Goal: Task Accomplishment & Management: Use online tool/utility

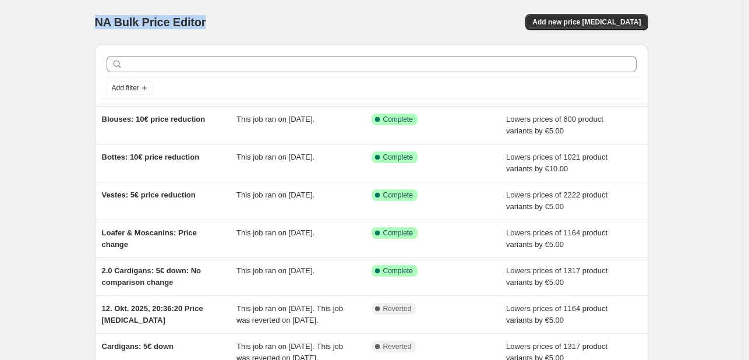
drag, startPoint x: 100, startPoint y: 22, endPoint x: 214, endPoint y: 26, distance: 114.8
click at [214, 26] on div "NA Bulk Price Editor" at bounding box center [228, 22] width 266 height 16
copy span "NA Bulk Price Editor"
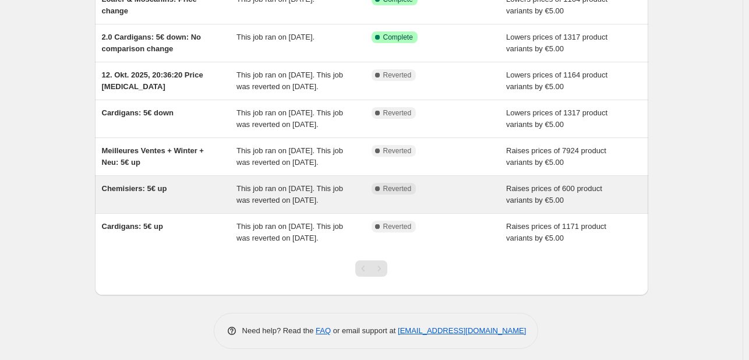
scroll to position [296, 0]
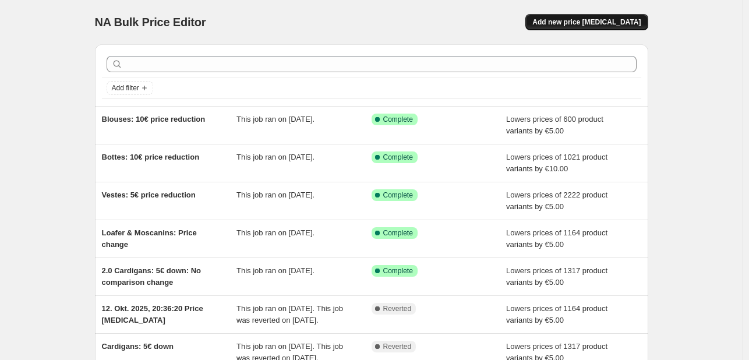
click at [625, 17] on button "Add new price [MEDICAL_DATA]" at bounding box center [586, 22] width 122 height 16
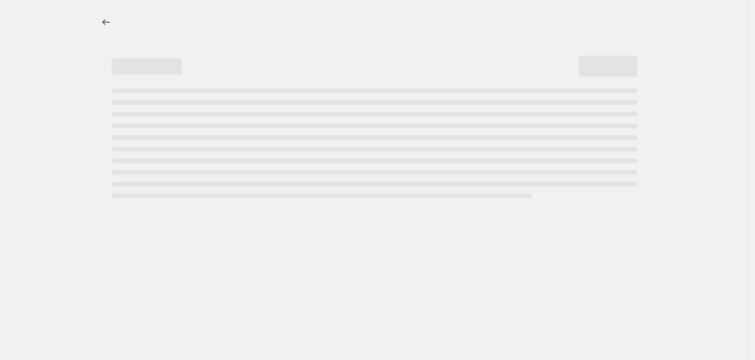
select select "percentage"
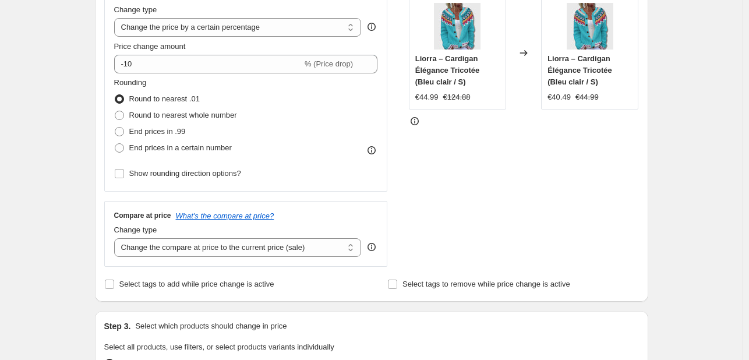
scroll to position [175, 0]
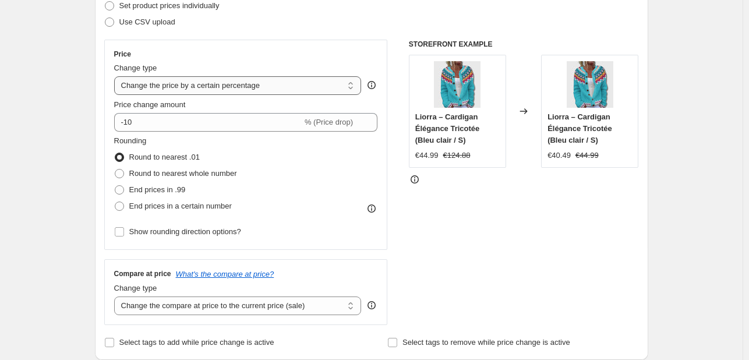
click at [233, 89] on select "Change the price to a certain amount Change the price by a certain amount Chang…" at bounding box center [238, 85] width 248 height 19
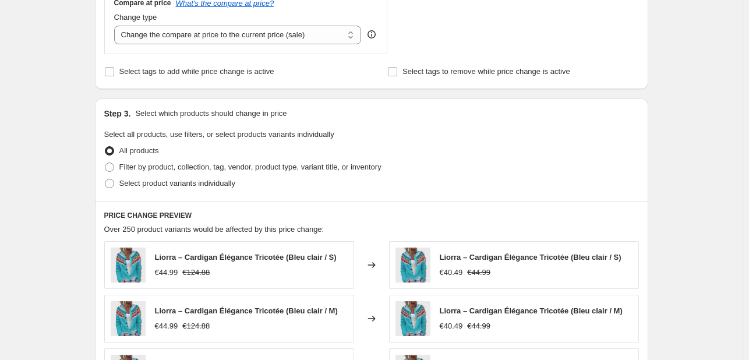
scroll to position [466, 0]
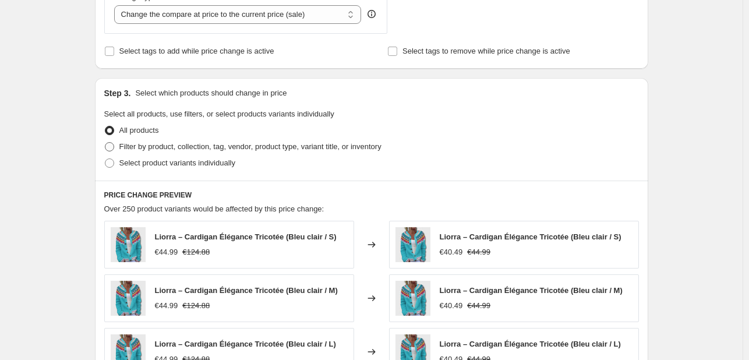
click at [193, 151] on span "Filter by product, collection, tag, vendor, product type, variant title, or inv…" at bounding box center [250, 146] width 262 height 9
click at [105, 143] on input "Filter by product, collection, tag, vendor, product type, variant title, or inv…" at bounding box center [105, 142] width 1 height 1
radio input "true"
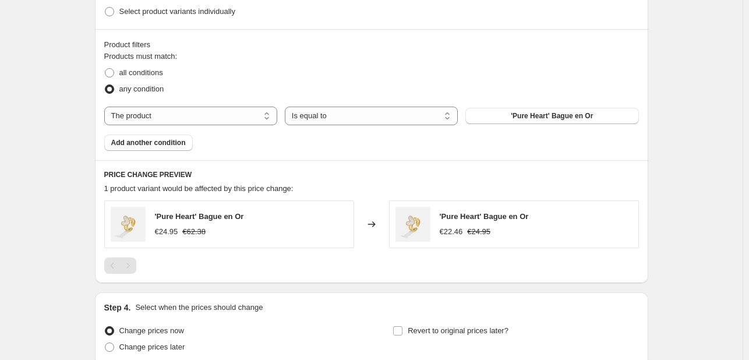
scroll to position [641, 0]
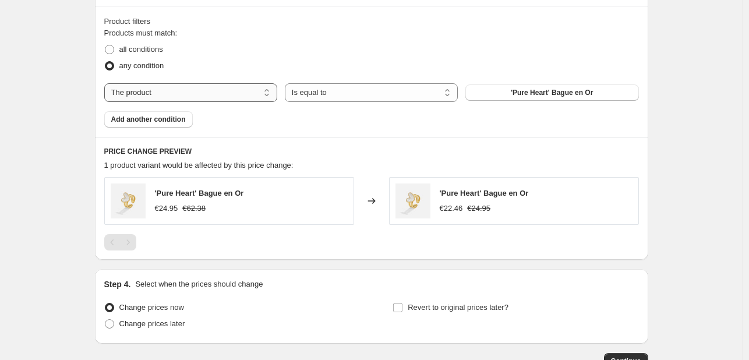
click at [240, 89] on select "The product The product's collection The product's tag The product's vendor The…" at bounding box center [190, 92] width 173 height 19
select select "collection"
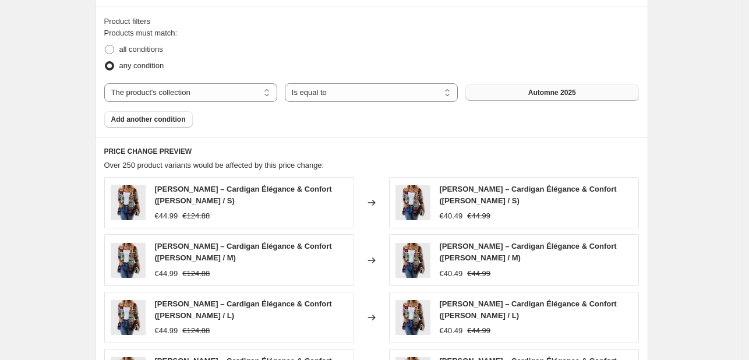
click at [559, 98] on button "Automne 2025" at bounding box center [551, 92] width 173 height 16
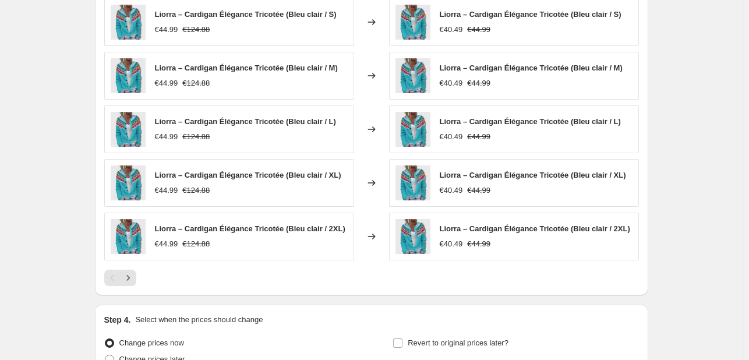
scroll to position [818, 0]
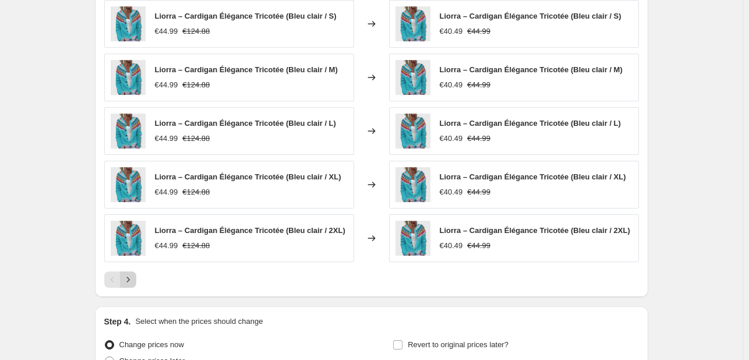
click at [133, 283] on icon "Next" at bounding box center [128, 280] width 12 height 12
click at [116, 283] on icon "Previous" at bounding box center [113, 280] width 12 height 12
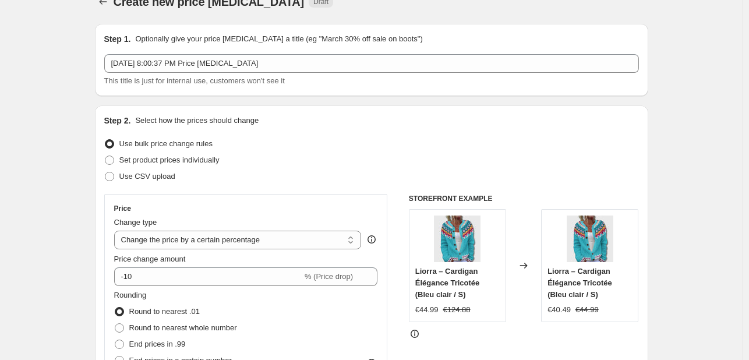
scroll to position [0, 0]
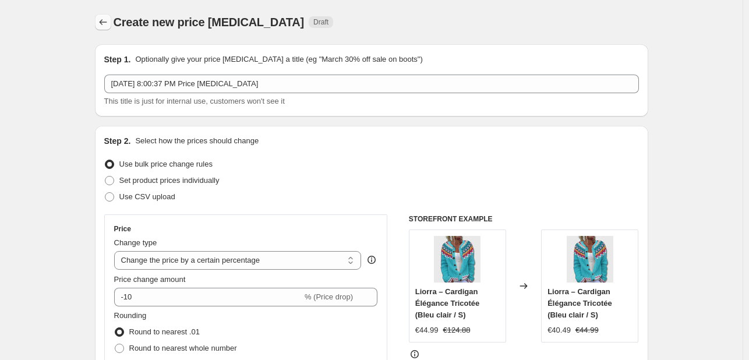
click at [105, 26] on icon "Price change jobs" at bounding box center [103, 22] width 12 height 12
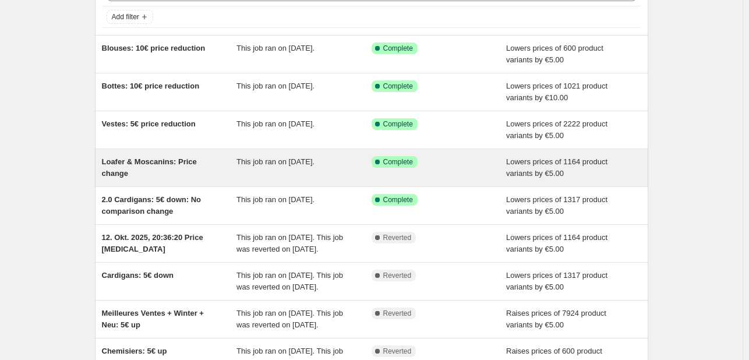
scroll to position [58, 0]
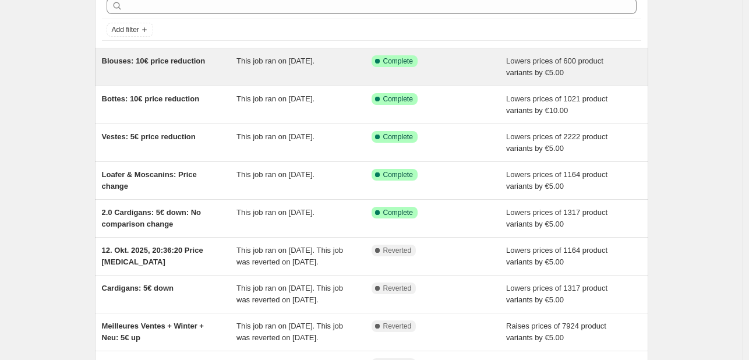
click at [159, 62] on span "Blouses: 10€ price reduction" at bounding box center [154, 60] width 104 height 9
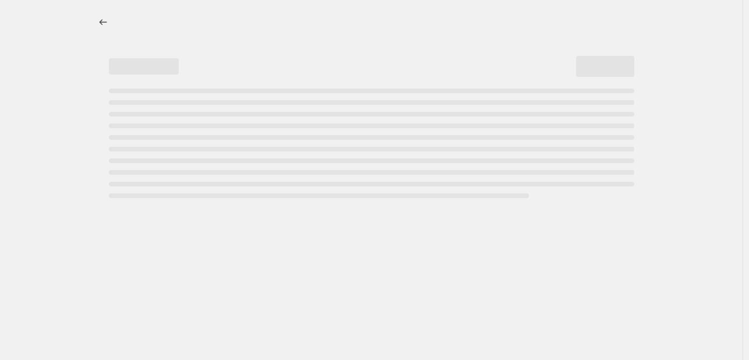
select select "by"
select select "no_change"
select select "collection"
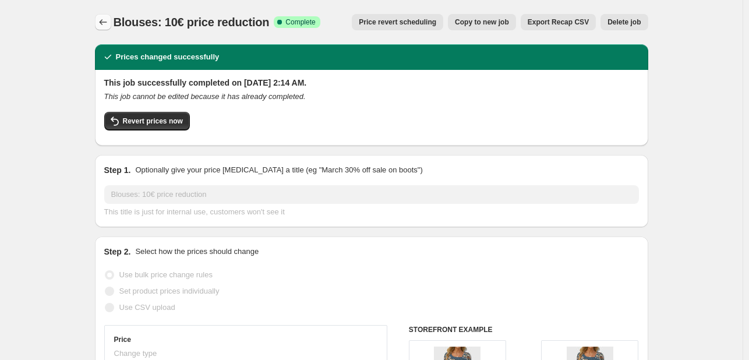
click at [108, 25] on icon "Price change jobs" at bounding box center [103, 22] width 12 height 12
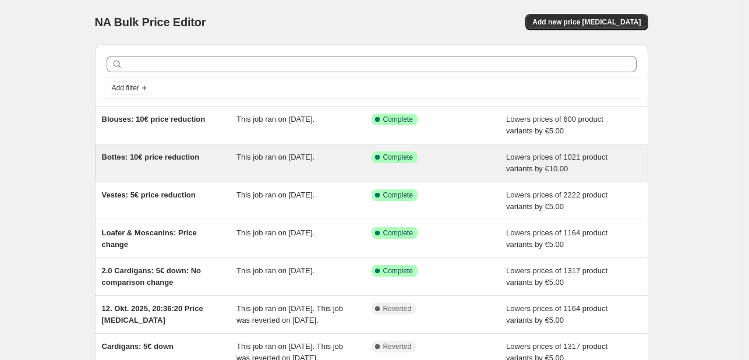
click at [151, 153] on span "Bottes: 10€ price reduction" at bounding box center [151, 157] width 98 height 9
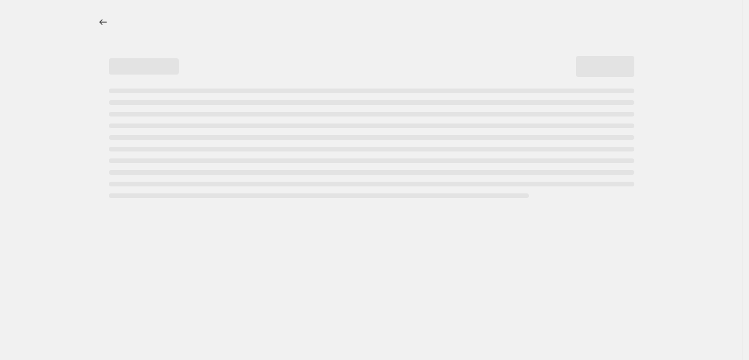
select select "by"
select select "no_change"
select select "collection"
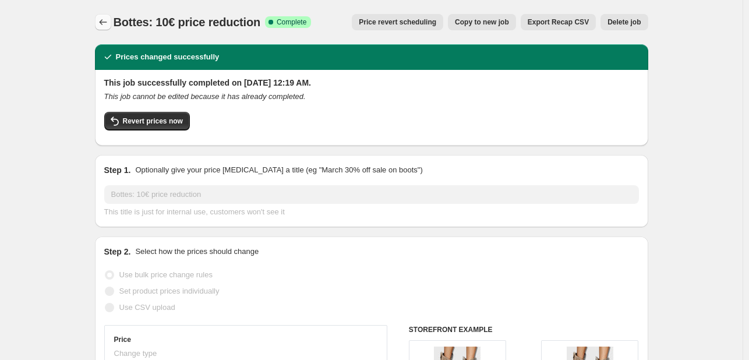
click at [103, 20] on icon "Price change jobs" at bounding box center [103, 22] width 12 height 12
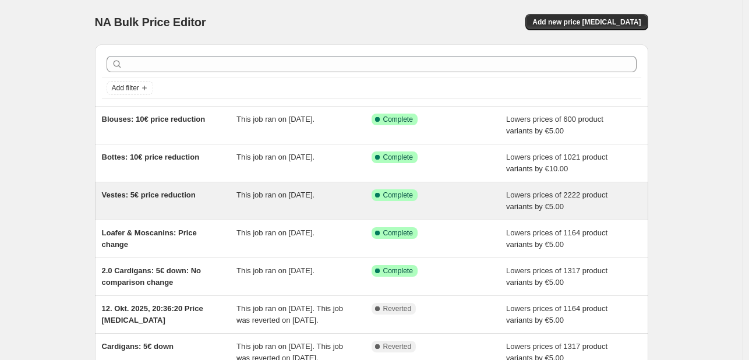
click at [166, 203] on div "Vestes: 5€ price reduction" at bounding box center [169, 200] width 135 height 23
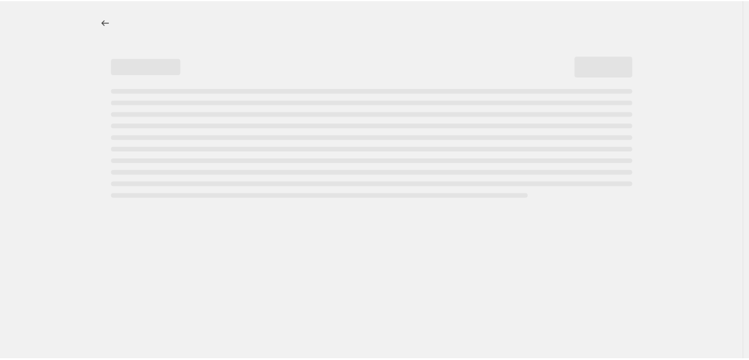
select select "by"
select select "no_change"
select select "collection"
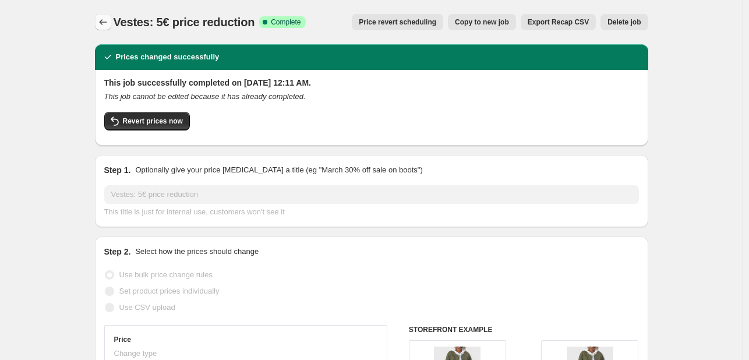
click at [104, 19] on icon "Price change jobs" at bounding box center [103, 22] width 12 height 12
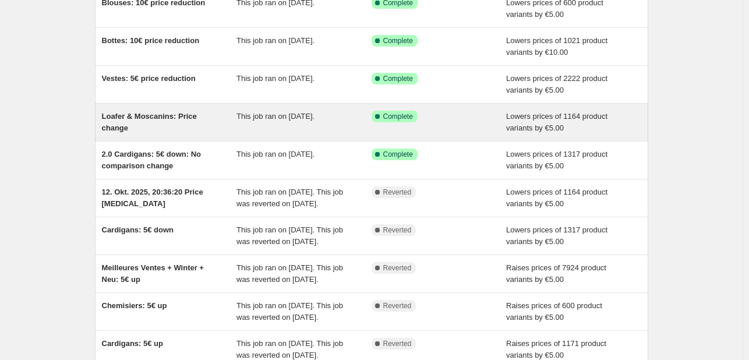
scroll to position [58, 0]
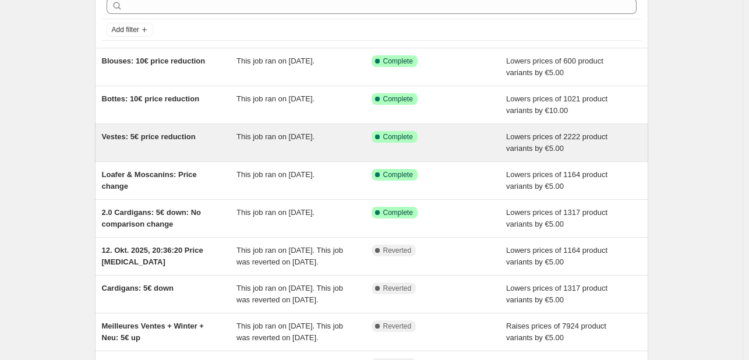
click at [160, 136] on span "Vestes: 5€ price reduction" at bounding box center [149, 136] width 94 height 9
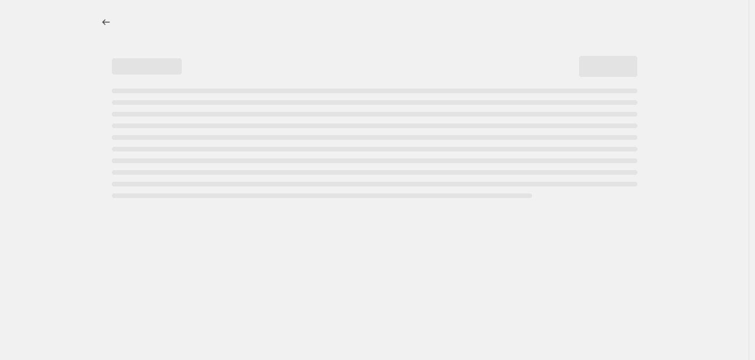
select select "by"
select select "no_change"
select select "collection"
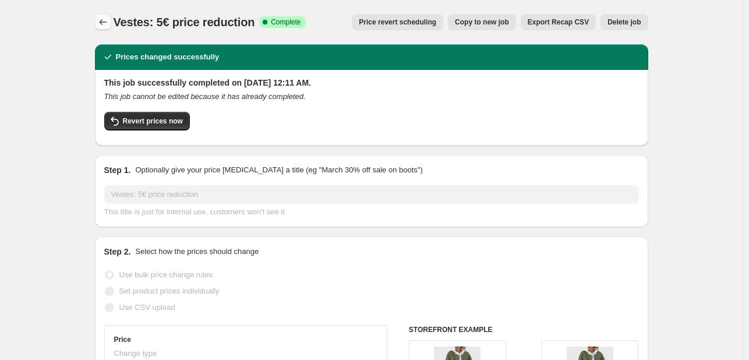
click at [106, 22] on icon "Price change jobs" at bounding box center [103, 22] width 8 height 6
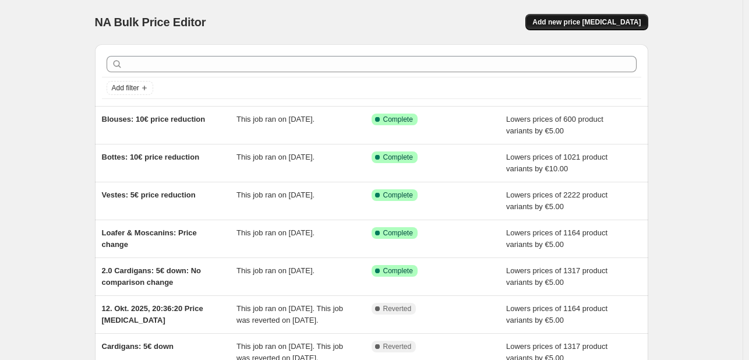
click at [589, 20] on span "Add new price [MEDICAL_DATA]" at bounding box center [586, 21] width 108 height 9
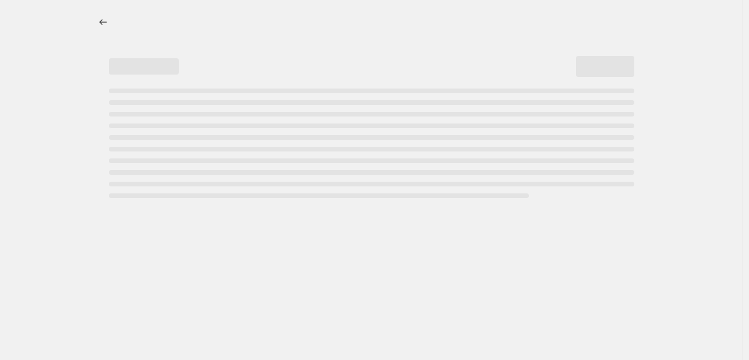
select select "percentage"
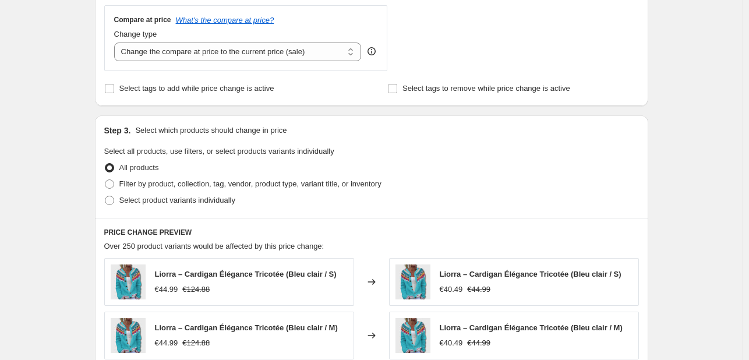
scroll to position [513, 0]
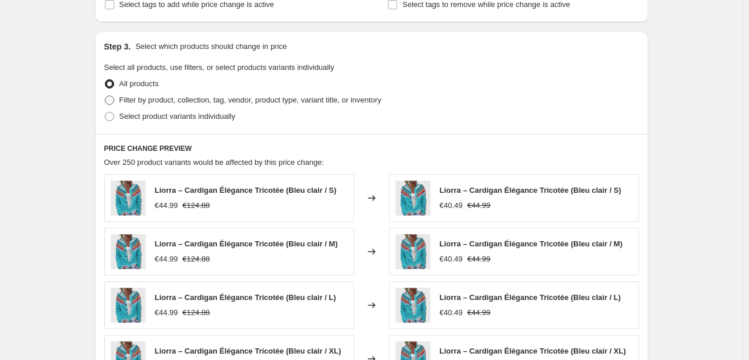
click at [168, 103] on span "Filter by product, collection, tag, vendor, product type, variant title, or inv…" at bounding box center [250, 100] width 262 height 9
click at [105, 96] on input "Filter by product, collection, tag, vendor, product type, variant title, or inv…" at bounding box center [105, 96] width 1 height 1
radio input "true"
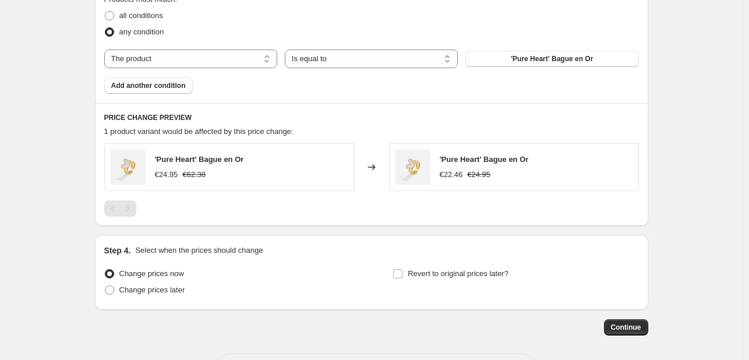
scroll to position [687, 0]
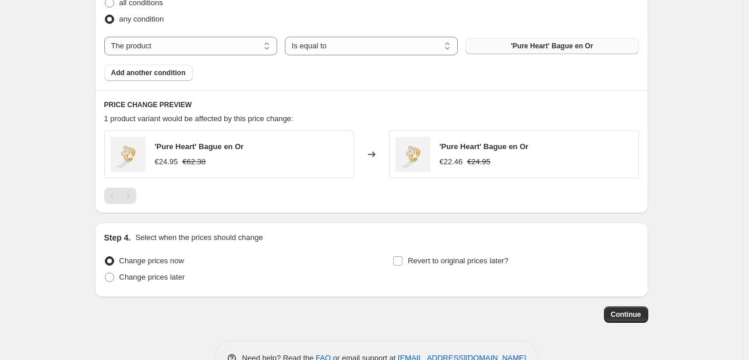
click at [539, 49] on span "'Pure Heart' Bague en Or" at bounding box center [552, 45] width 82 height 9
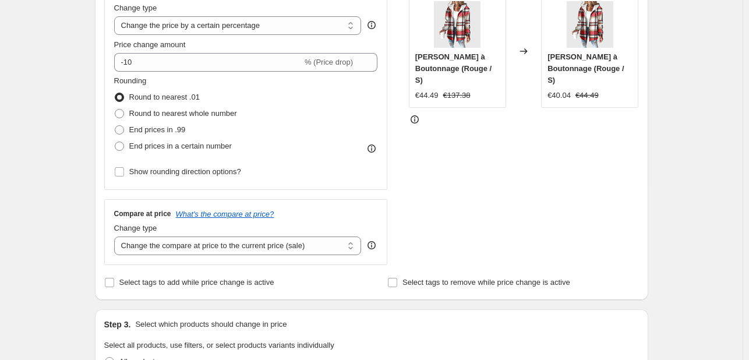
scroll to position [0, 0]
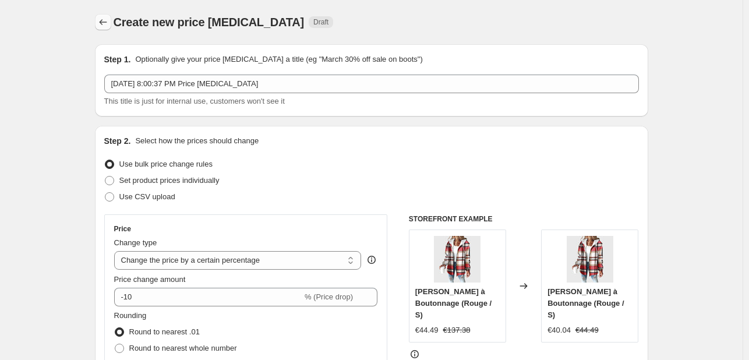
click at [103, 17] on icon "Price change jobs" at bounding box center [103, 22] width 12 height 12
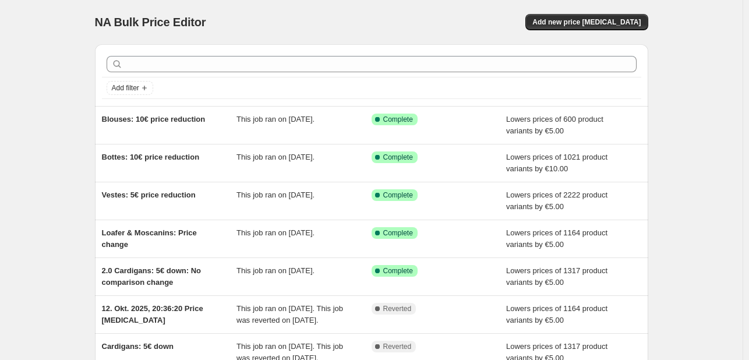
scroll to position [175, 0]
